Goal: Task Accomplishment & Management: Use online tool/utility

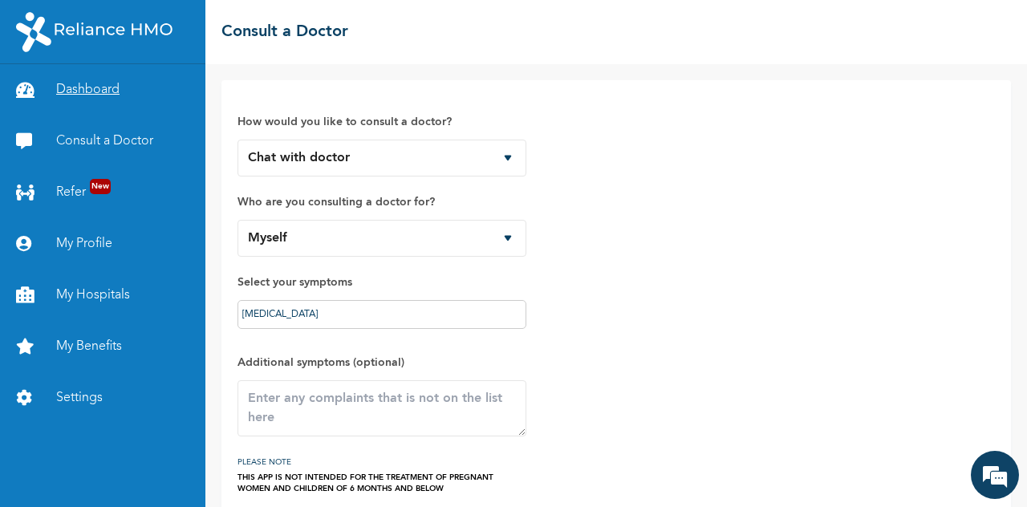
click at [90, 89] on link "Dashboard" at bounding box center [102, 89] width 205 height 51
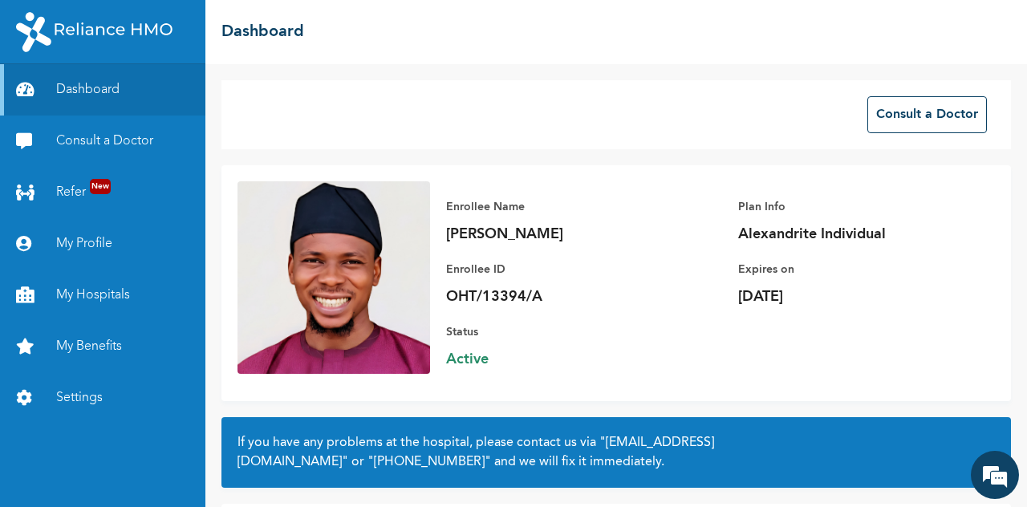
click at [356, 255] on img at bounding box center [334, 277] width 193 height 193
click at [128, 243] on link "My Profile" at bounding box center [102, 243] width 205 height 51
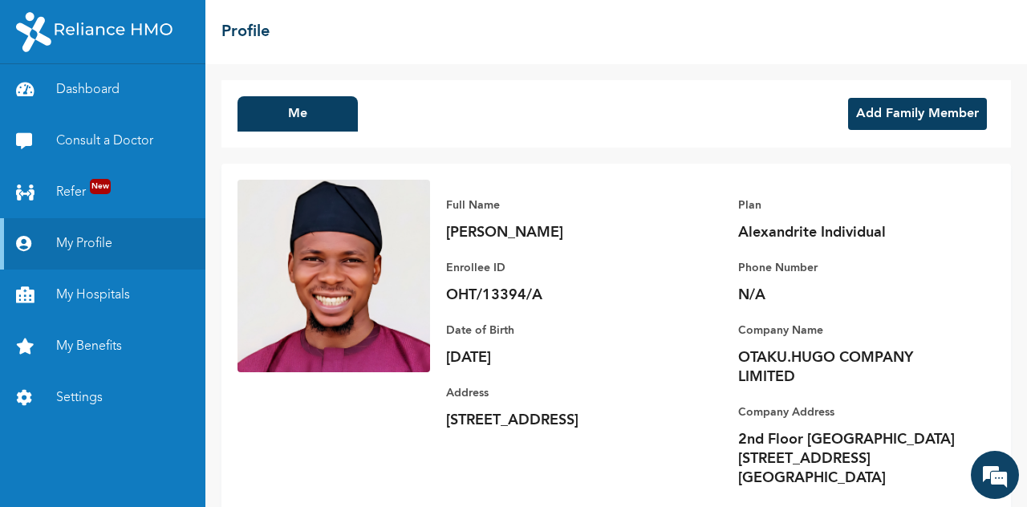
scroll to position [45, 0]
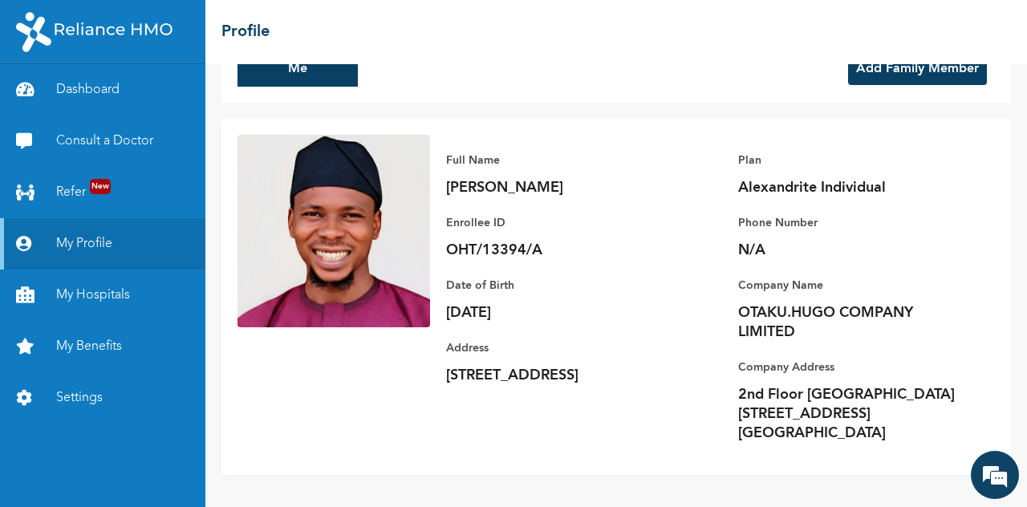
click at [331, 249] on img at bounding box center [334, 231] width 193 height 193
click at [342, 248] on img at bounding box center [334, 231] width 193 height 193
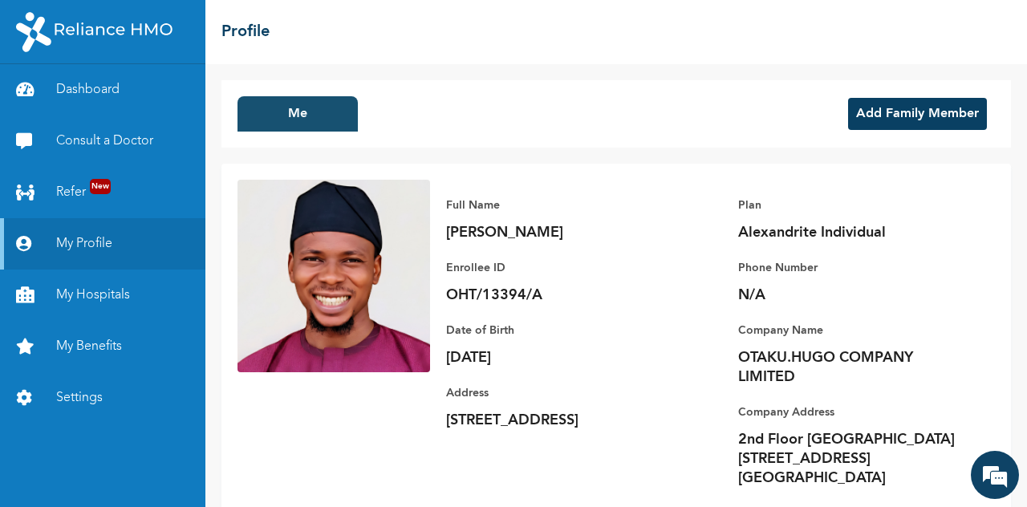
click at [308, 112] on button "Me" at bounding box center [298, 113] width 120 height 35
click at [119, 404] on link "Settings" at bounding box center [102, 397] width 205 height 51
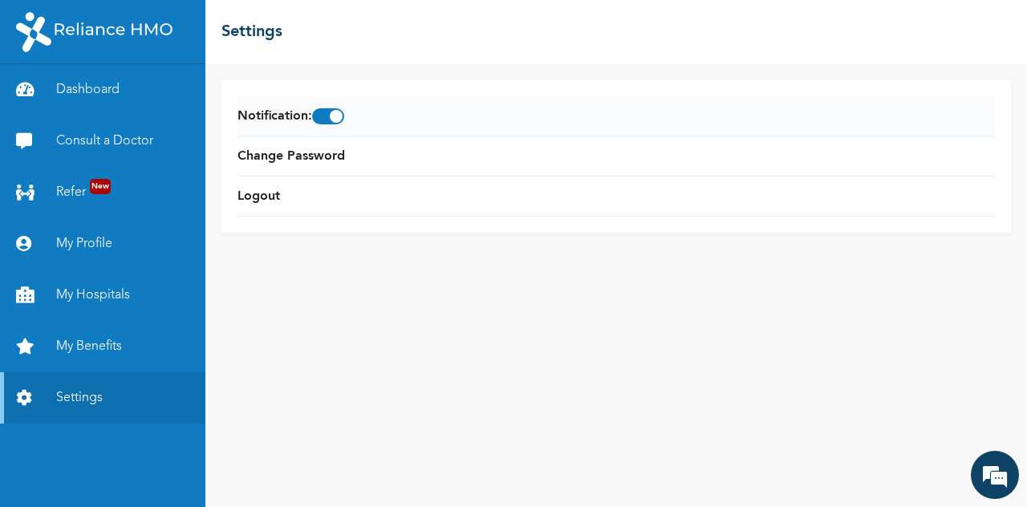
click at [344, 120] on span at bounding box center [328, 116] width 32 height 16
click at [0, 0] on input "checkbox" at bounding box center [0, 0] width 0 height 0
click at [993, 476] on em at bounding box center [994, 474] width 43 height 43
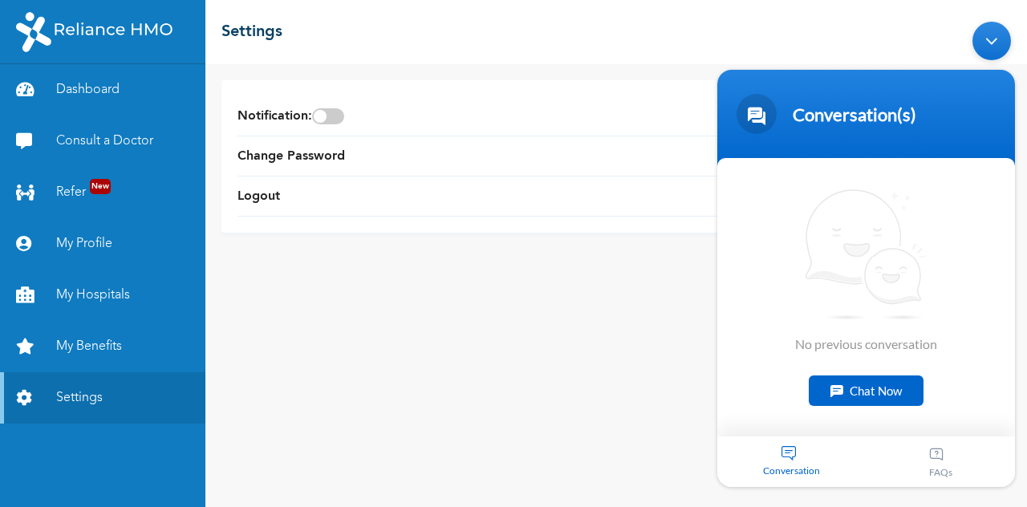
click at [998, 43] on div "Minimize live chat window" at bounding box center [992, 40] width 39 height 39
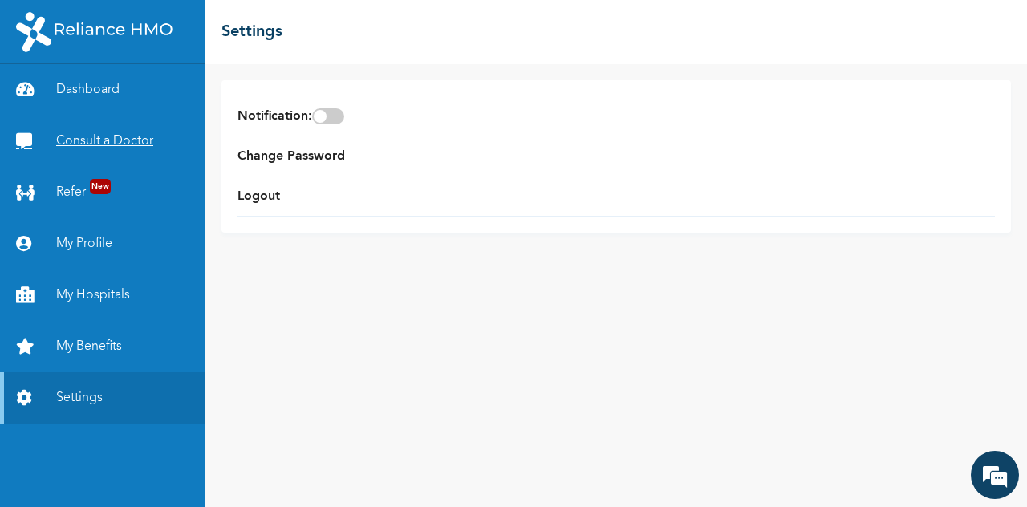
click at [103, 140] on link "Consult a Doctor" at bounding box center [102, 141] width 205 height 51
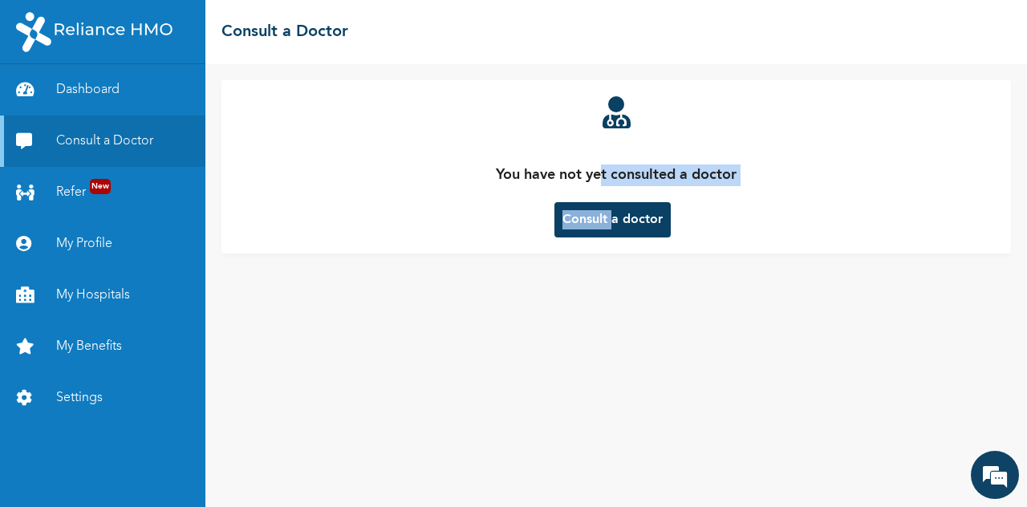
drag, startPoint x: 604, startPoint y: 182, endPoint x: 611, endPoint y: 233, distance: 51.1
click at [611, 233] on div "You have not yet consulted a doctor Consult a doctor" at bounding box center [617, 166] width 758 height 141
click at [611, 233] on button "Consult a doctor" at bounding box center [613, 219] width 116 height 35
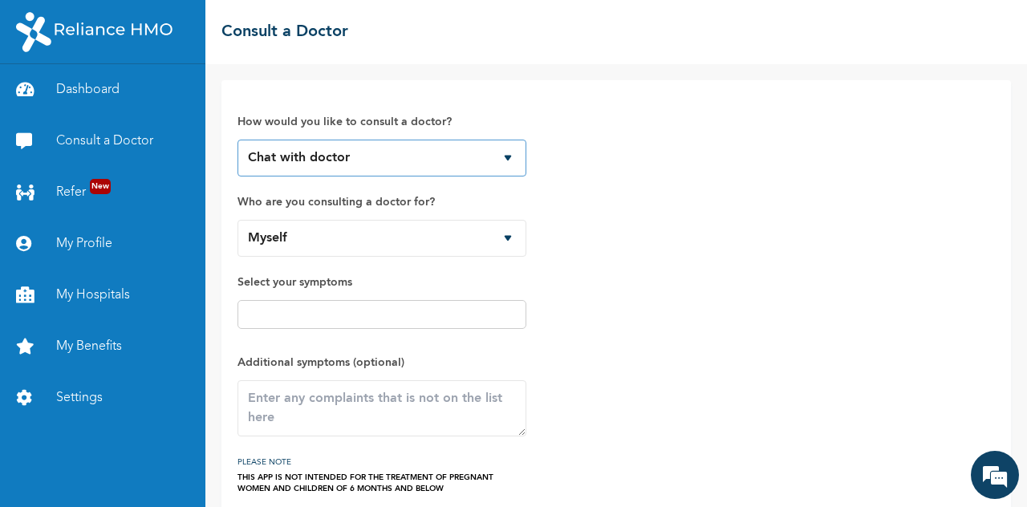
click at [507, 158] on select "Chat with doctor Phone Call" at bounding box center [382, 158] width 289 height 37
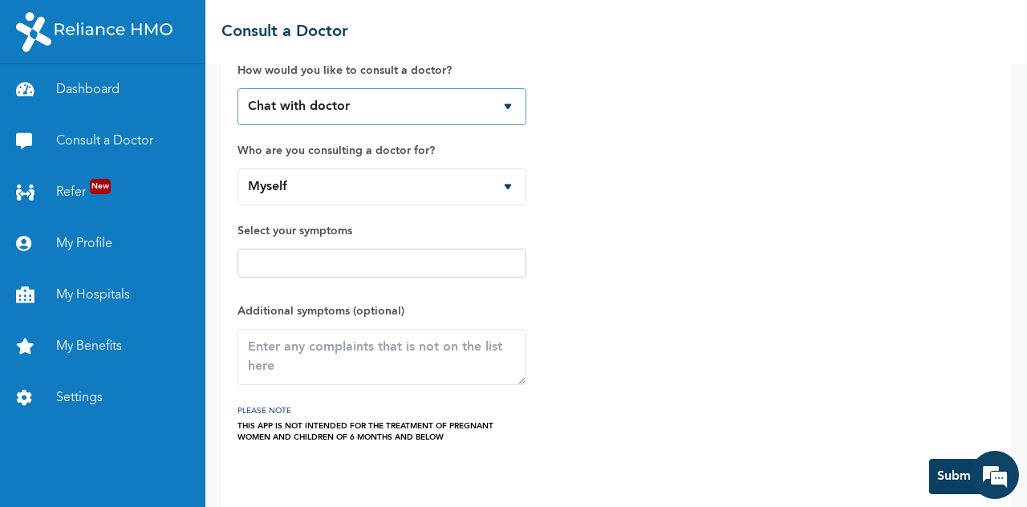
scroll to position [68, 0]
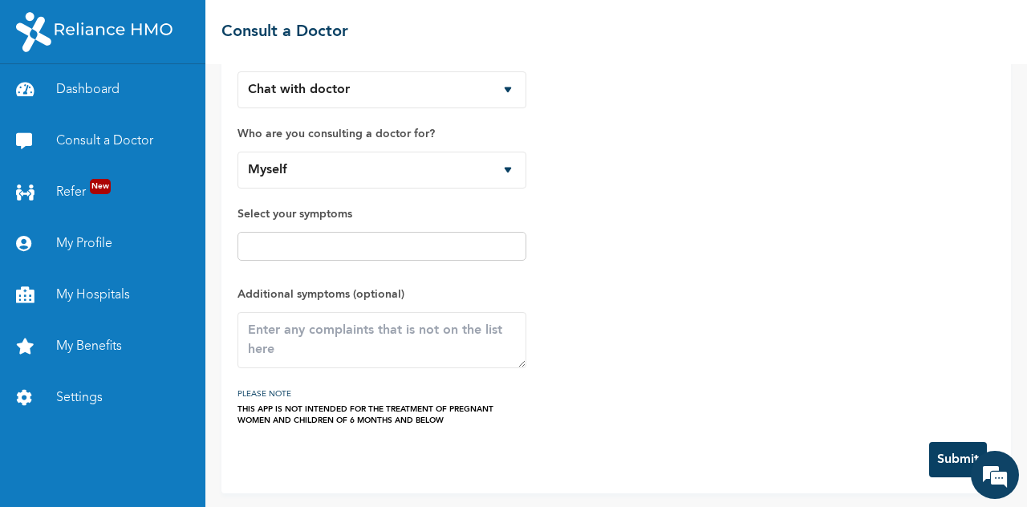
click at [438, 246] on input "text" at bounding box center [381, 246] width 279 height 19
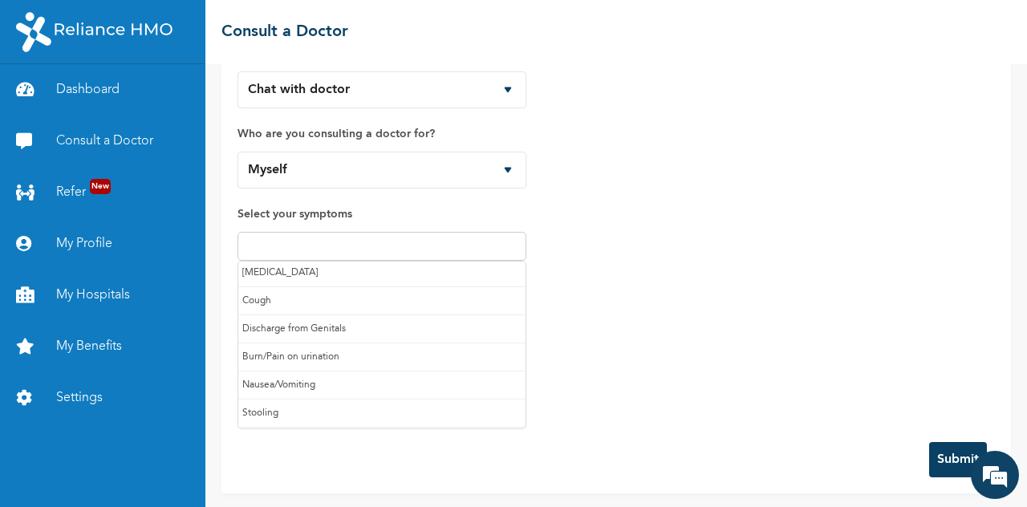
scroll to position [63, 0]
